Goal: Task Accomplishment & Management: Use online tool/utility

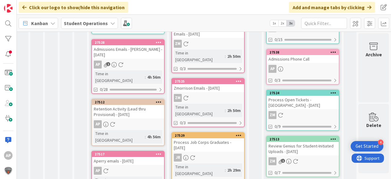
scroll to position [244, 21]
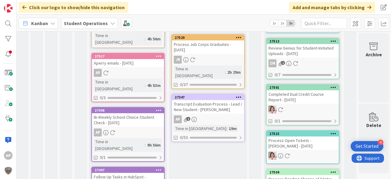
click at [209, 115] on div "AP 1" at bounding box center [208, 119] width 72 height 8
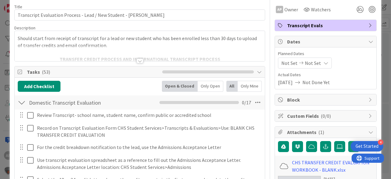
scroll to position [49, 0]
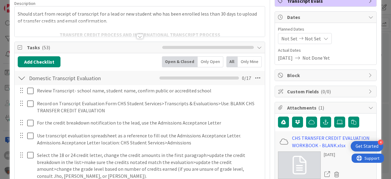
click at [23, 77] on div at bounding box center [22, 77] width 8 height 11
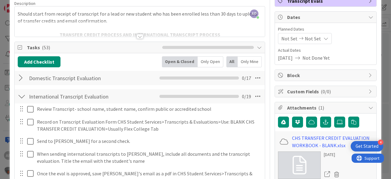
scroll to position [98, 0]
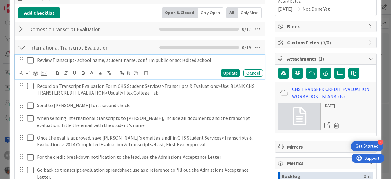
click at [31, 60] on icon at bounding box center [31, 59] width 9 height 7
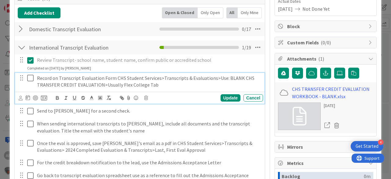
click at [30, 77] on icon at bounding box center [31, 77] width 9 height 7
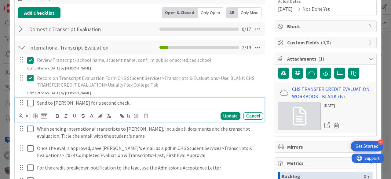
click at [33, 101] on icon at bounding box center [31, 102] width 9 height 7
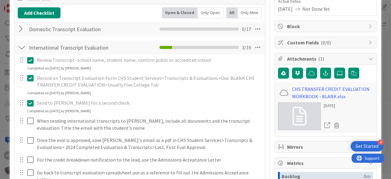
scroll to position [0, 0]
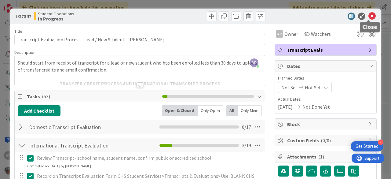
click at [369, 14] on icon at bounding box center [371, 16] width 7 height 7
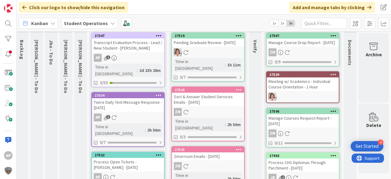
scroll to position [0, 21]
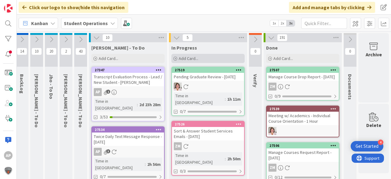
click at [179, 56] on span "Add Card..." at bounding box center [189, 58] width 20 height 5
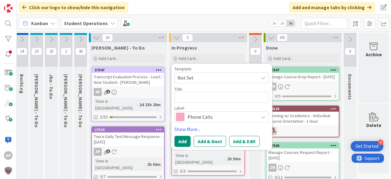
click at [193, 78] on span "Not Set" at bounding box center [215, 78] width 76 height 8
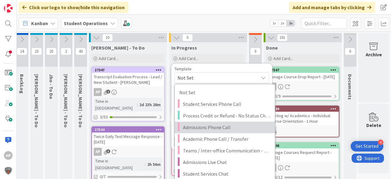
click at [234, 125] on span "Admissions Phone Call" at bounding box center [226, 127] width 87 height 8
type textarea "x"
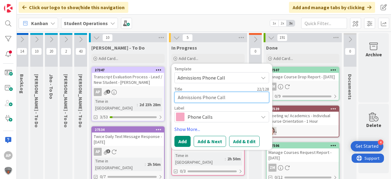
click at [226, 97] on textarea "Admissions Phone Call" at bounding box center [221, 97] width 95 height 11
type textarea "Admissions Phone Call -"
type textarea "x"
type textarea "Admissions Phone Call -"
type textarea "x"
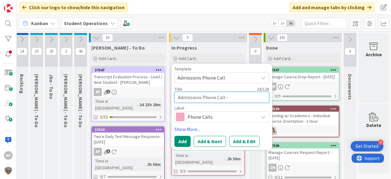
type textarea "Admissions Phone Call - G"
type textarea "x"
type textarea "Admissions Phone Call - Ga"
type textarea "x"
type textarea "Admissions Phone Call - Gab"
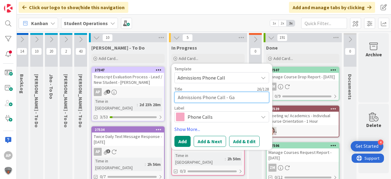
type textarea "x"
type textarea "Admissions Phone Call - Gabr"
type textarea "x"
type textarea "Admissions Phone Call - Gabri"
type textarea "x"
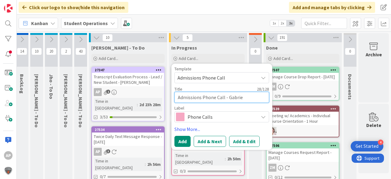
type textarea "Admissions Phone Call - Gabriew"
type textarea "x"
type textarea "Admissions Phone Call - Gabriewl"
type textarea "x"
type textarea "Admissions Phone Call - Gabriewlk"
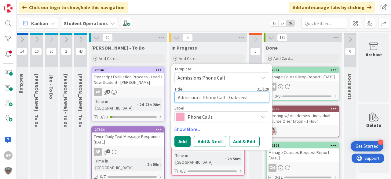
type textarea "x"
type textarea "Admissions Phone Call - Gabriewlk"
type textarea "x"
type textarea "Admissions Phone Call - Gabriewlk"
type textarea "x"
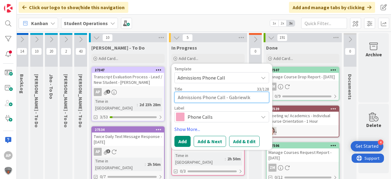
type textarea "Admissions Phone Call - Gabriewl"
type textarea "x"
type textarea "Admissions Phone Call - Gabriew"
type textarea "x"
type textarea "Admissions Phone Call - Gabrie"
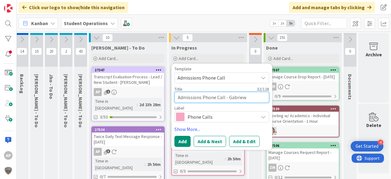
type textarea "x"
type textarea "Admissions Phone Call - [PERSON_NAME]"
type textarea "x"
type textarea "Admissions Phone Call - [PERSON_NAME]"
type textarea "x"
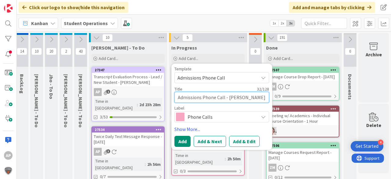
type textarea "Admissions Phone Call - [PERSON_NAME]"
type textarea "x"
type textarea "Admissions Phone Call - [PERSON_NAME]"
type textarea "x"
type textarea "Admissions Phone Call - [PERSON_NAME]"
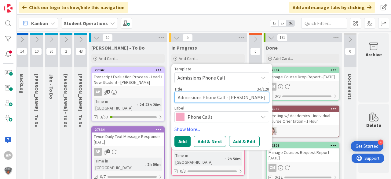
type textarea "x"
type textarea "Admissions Phone Call - [PERSON_NAME]"
type textarea "x"
type textarea "Admissions Phone Call - [PERSON_NAME]"
type textarea "x"
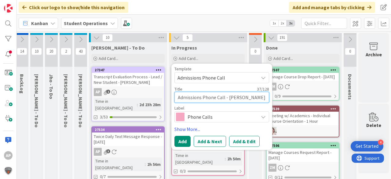
type textarea "Admissions Phone Call - [PERSON_NAME]"
type textarea "x"
type textarea "Admissions Phone Call - [PERSON_NAME]"
type textarea "x"
type textarea "Admissions Phone Call - [PERSON_NAME]"
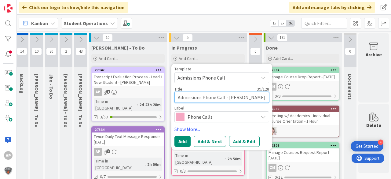
type textarea "x"
type textarea "Admissions Phone Call - [PERSON_NAME]"
type textarea "x"
type textarea "Admissions Phone Call - [PERSON_NAME] M"
type textarea "x"
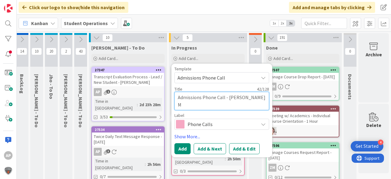
type textarea "Admissions Phone Call - [PERSON_NAME] Mo"
type textarea "x"
type textarea "Admissions Phone Call - [PERSON_NAME] Mom"
type textarea "x"
type textarea "Admissions Phone Call - [PERSON_NAME]"
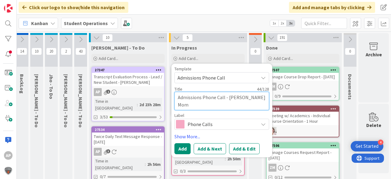
type textarea "x"
type textarea "Admissions Phone Call - [PERSON_NAME]"
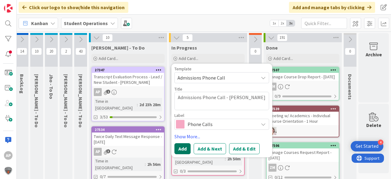
click at [183, 148] on button "Add" at bounding box center [182, 148] width 16 height 11
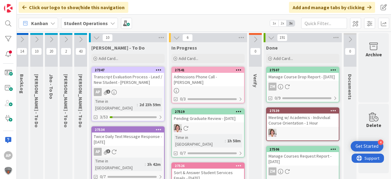
click at [210, 81] on div "Admissions Phone Call - [PERSON_NAME]" at bounding box center [208, 79] width 72 height 13
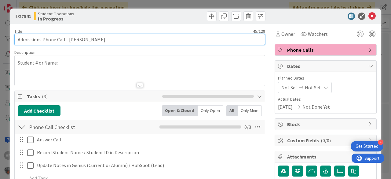
click at [164, 42] on input "Admissions Phone Call - [PERSON_NAME]" at bounding box center [139, 39] width 251 height 11
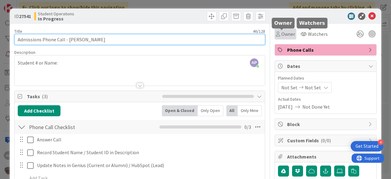
type input "Admissions Phone Call - [PERSON_NAME]"
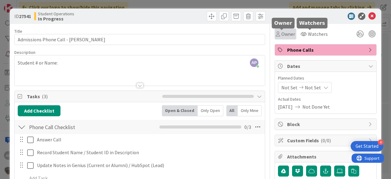
click at [281, 32] on span "Owner" at bounding box center [288, 33] width 14 height 7
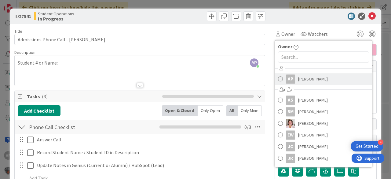
click at [307, 79] on span "[PERSON_NAME]" at bounding box center [313, 78] width 30 height 9
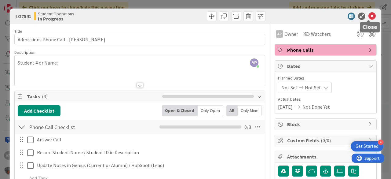
drag, startPoint x: 369, startPoint y: 16, endPoint x: 373, endPoint y: 17, distance: 4.2
click at [370, 17] on icon at bounding box center [371, 16] width 7 height 7
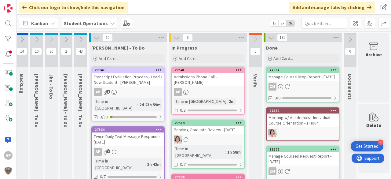
click at [203, 77] on div "Admissions Phone Call - [PERSON_NAME]" at bounding box center [208, 79] width 72 height 13
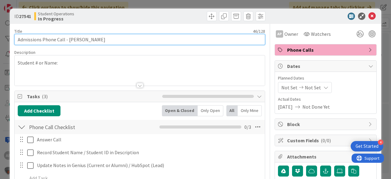
click at [178, 37] on input "Admissions Phone Call - [PERSON_NAME]" at bounding box center [139, 39] width 251 height 11
type input "Admissions Phone Call - [PERSON_NAME] (10 minutes)"
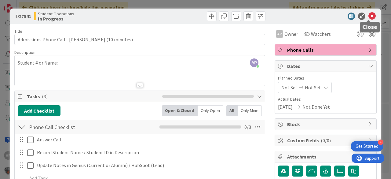
click at [368, 16] on icon at bounding box center [371, 16] width 7 height 7
